Goal: Connect with others: Connect with others

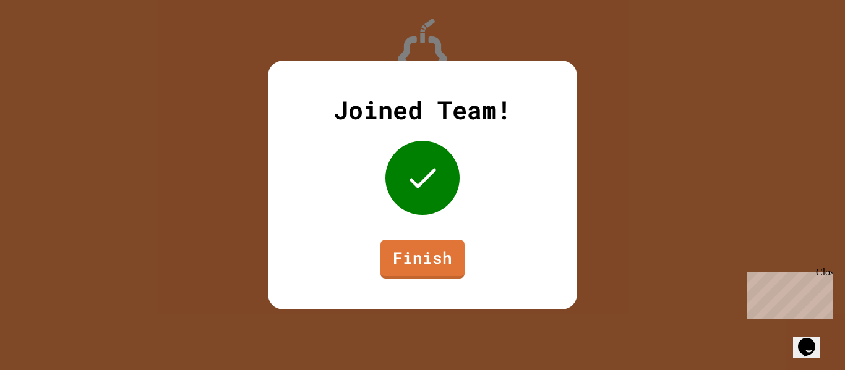
click at [411, 283] on div "Joined Team! Finish" at bounding box center [422, 185] width 309 height 249
click at [402, 265] on link "Finish" at bounding box center [423, 257] width 82 height 41
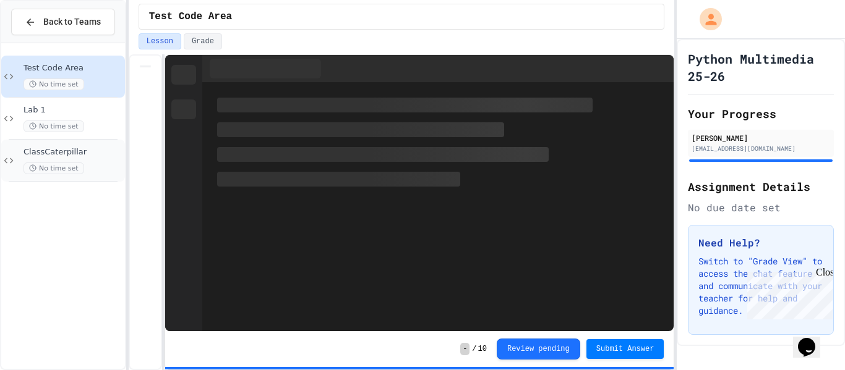
click at [70, 155] on span "ClassCaterpillar" at bounding box center [72, 152] width 99 height 11
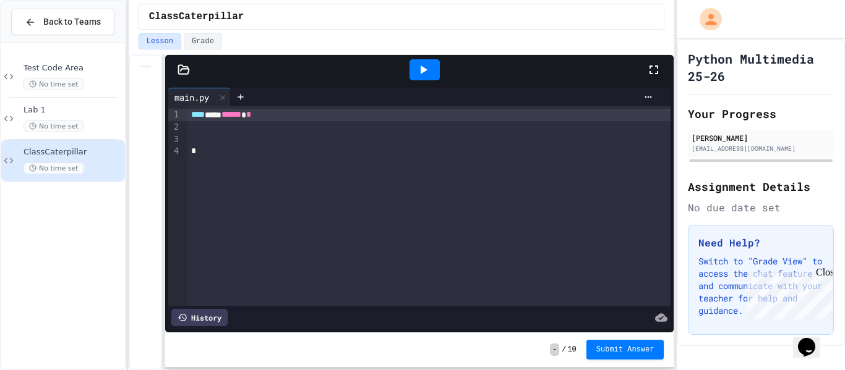
click at [321, 119] on div "**** *** ****** *" at bounding box center [429, 115] width 484 height 12
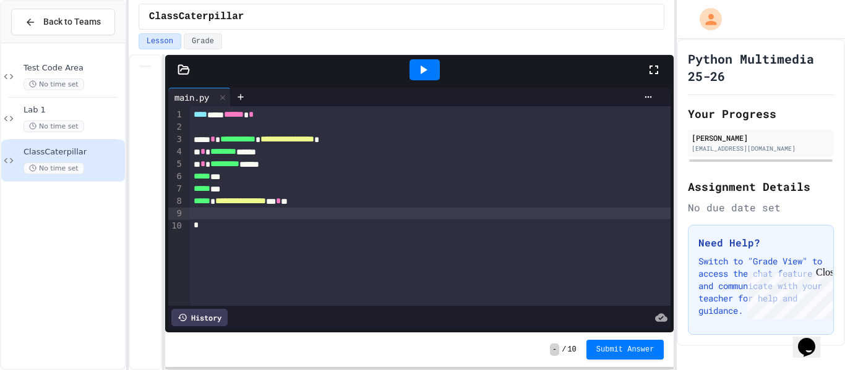
click at [420, 77] on div at bounding box center [424, 69] width 30 height 21
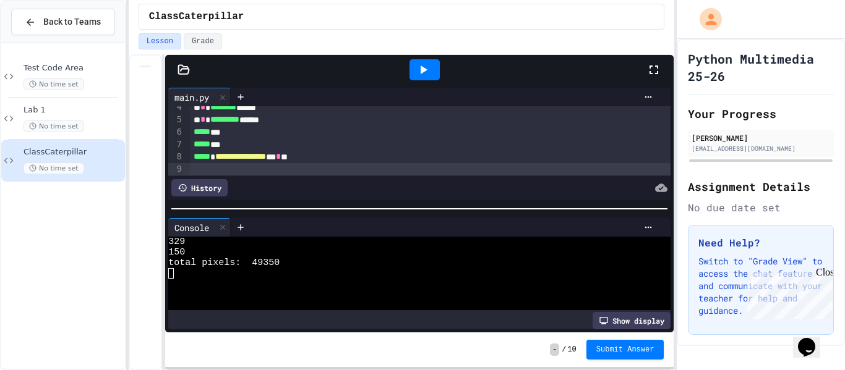
scroll to position [40, 0]
